Goal: Task Accomplishment & Management: Complete application form

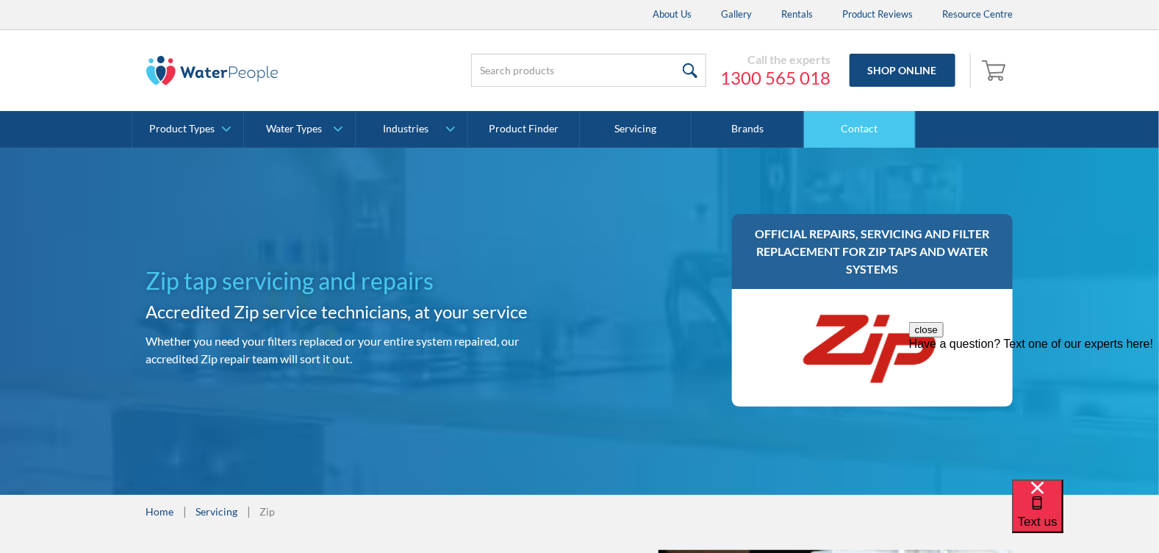
click at [866, 123] on link "Contact" at bounding box center [860, 129] width 112 height 37
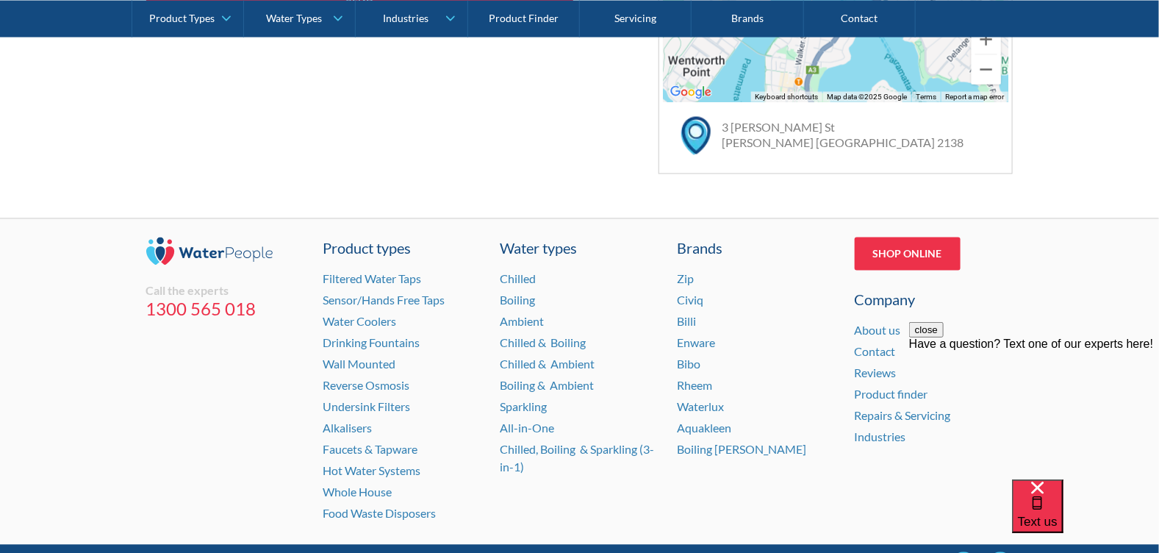
scroll to position [1098, 0]
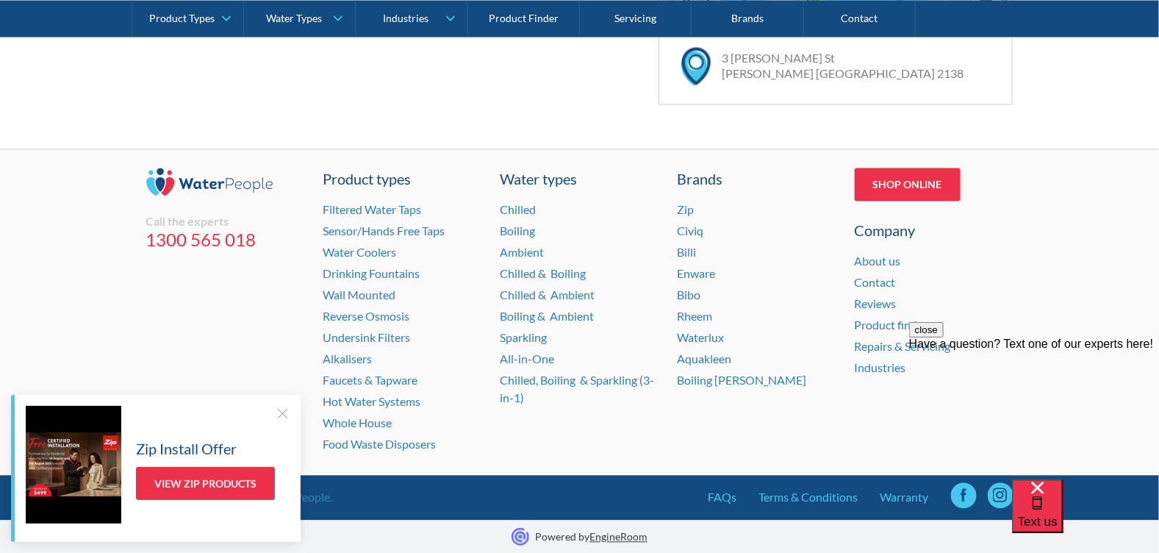
click at [276, 412] on div at bounding box center [282, 413] width 15 height 15
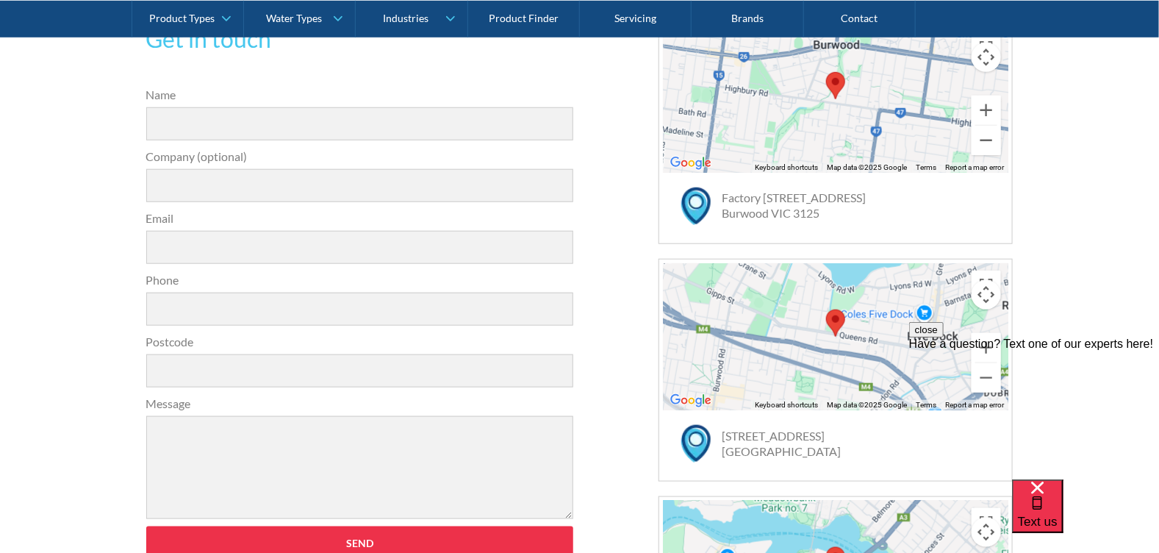
scroll to position [437, 0]
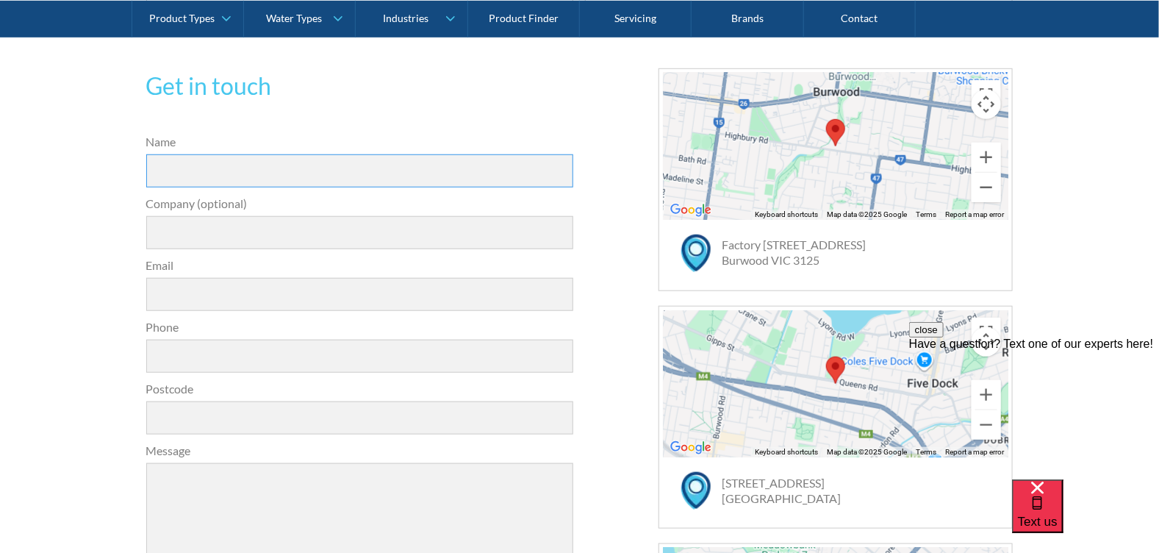
click at [223, 164] on input "Name" at bounding box center [360, 170] width 428 height 33
type input "Skye Arnold"
type input "5 Wentworth"
type input "s"
type input "reception@5wentworth.com"
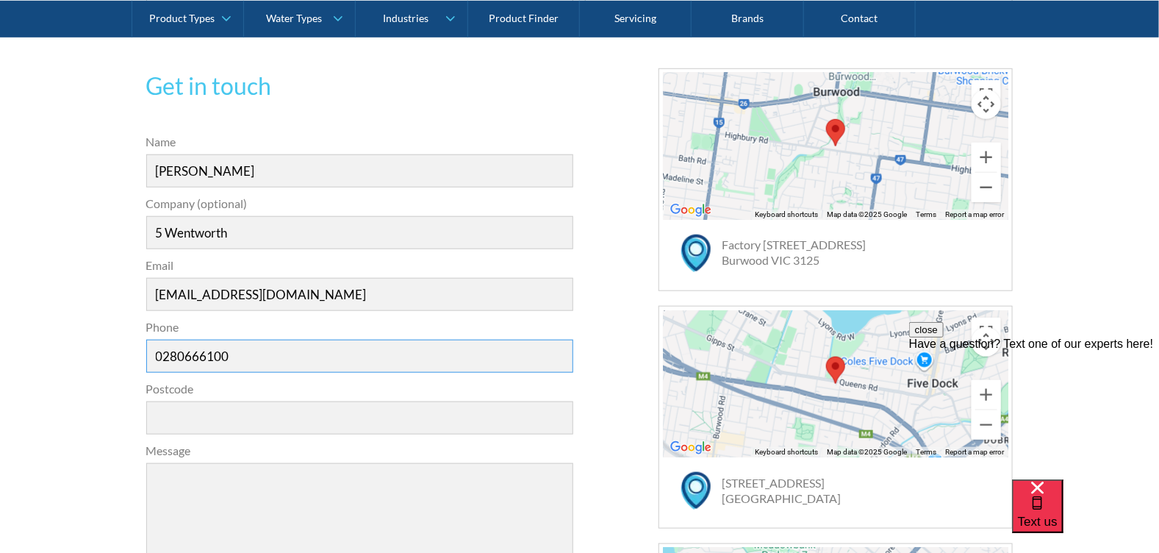
type input "0280666100"
type input "2000"
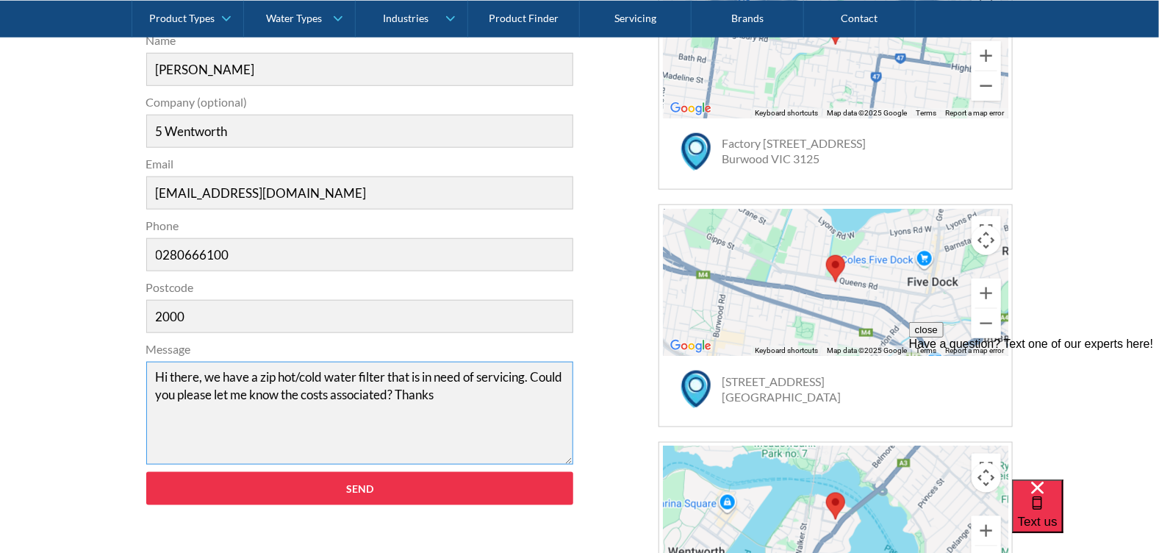
scroll to position [584, 0]
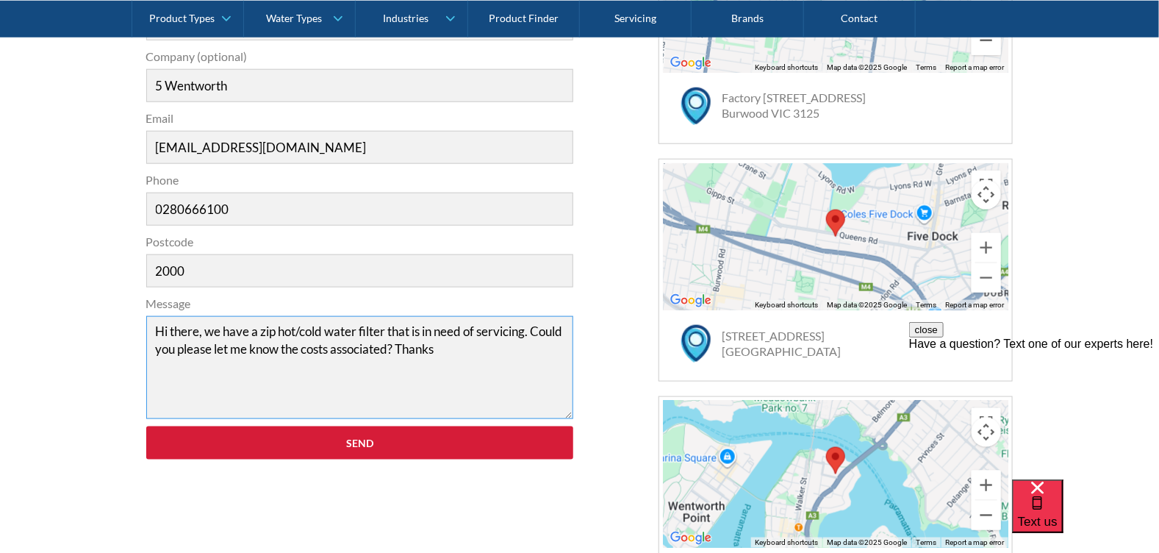
type textarea "Hi there, we have a zip hot/cold water filter that is in need of servicing. Cou…"
click at [344, 441] on input "Send" at bounding box center [360, 442] width 428 height 33
